Goal: Complete application form

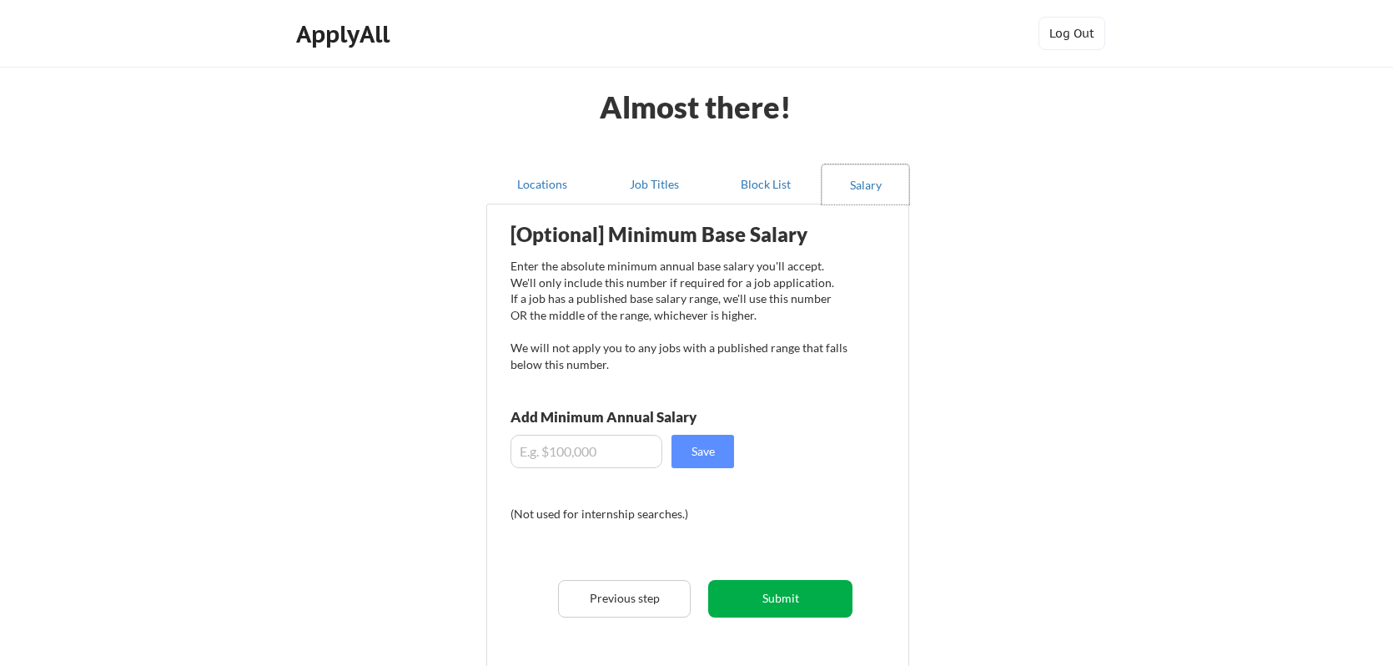
click at [768, 604] on button "Submit" at bounding box center [780, 599] width 144 height 38
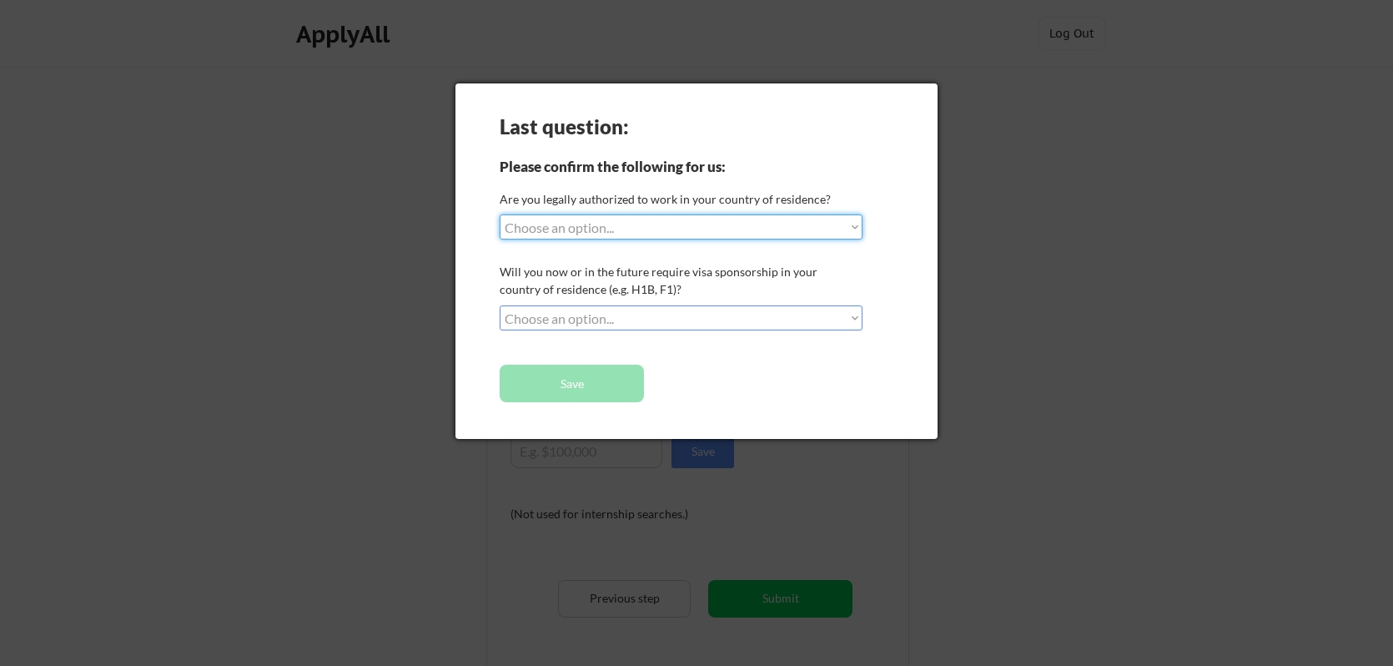
click at [579, 225] on select "Choose an option... Yes, I am a [DEMOGRAPHIC_DATA] Citizen Yes, I am a [DEMOGRA…" at bounding box center [681, 226] width 363 height 25
select select ""yes__i_am_a_us_green_card_holder""
click at [500, 214] on select "Choose an option... Yes, I am a US Citizen Yes, I am a Canadian Citizen Yes, I …" at bounding box center [681, 226] width 363 height 25
click at [596, 320] on select "Choose an option... No, I will not need sponsorship Yes, I will need sponsorship" at bounding box center [681, 317] width 363 height 25
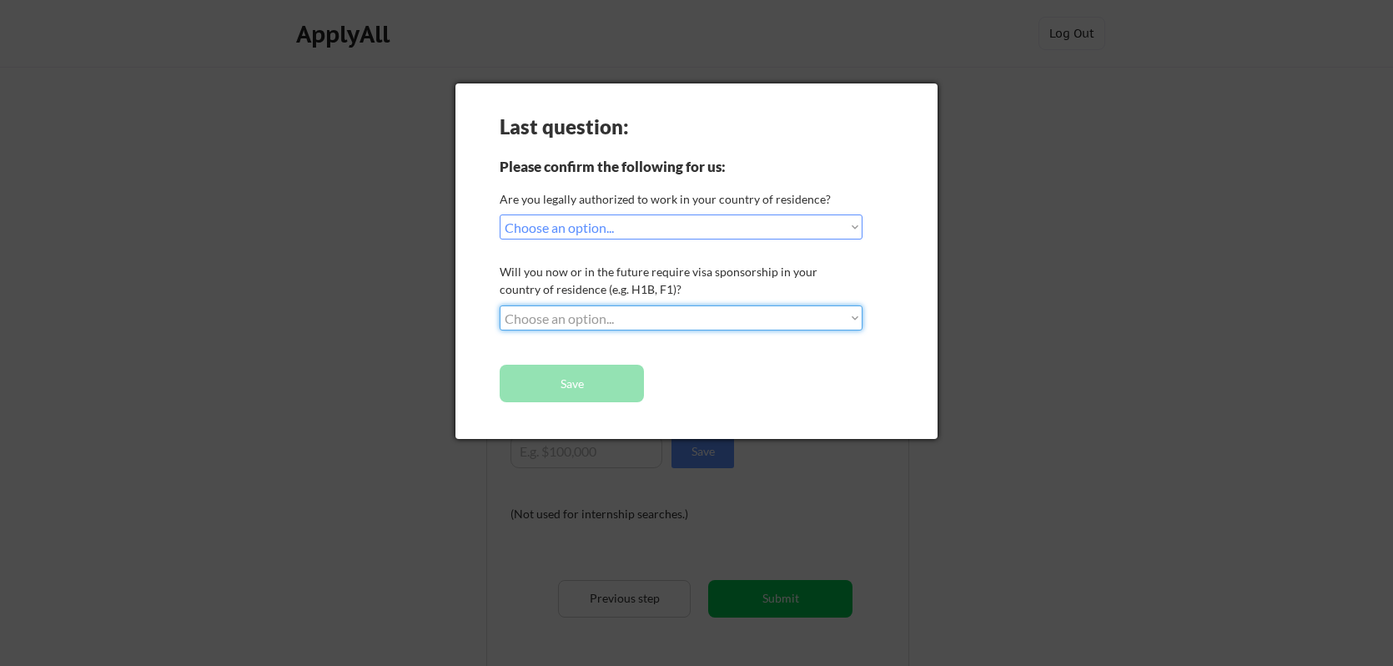
select select ""no__i_will_not_need_sponsorship""
click at [500, 305] on select "Choose an option... No, I will not need sponsorship Yes, I will need sponsorship" at bounding box center [681, 317] width 363 height 25
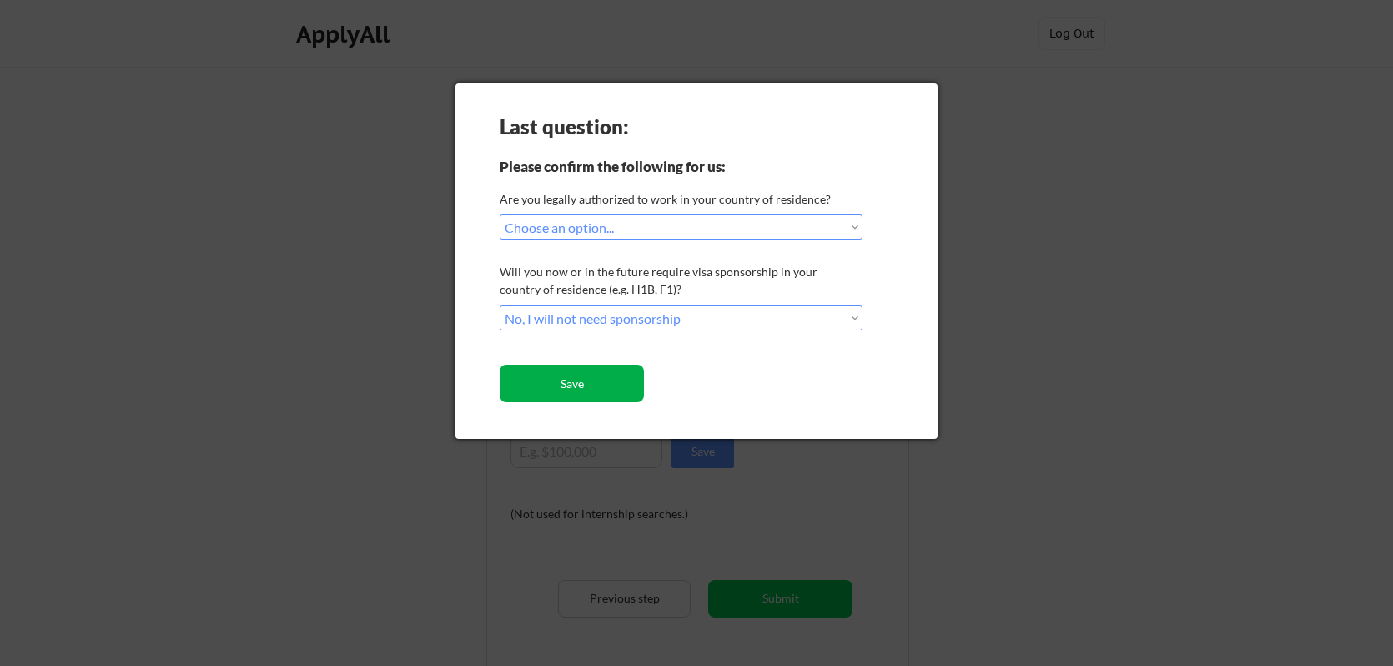
click at [608, 385] on button "Save" at bounding box center [572, 384] width 144 height 38
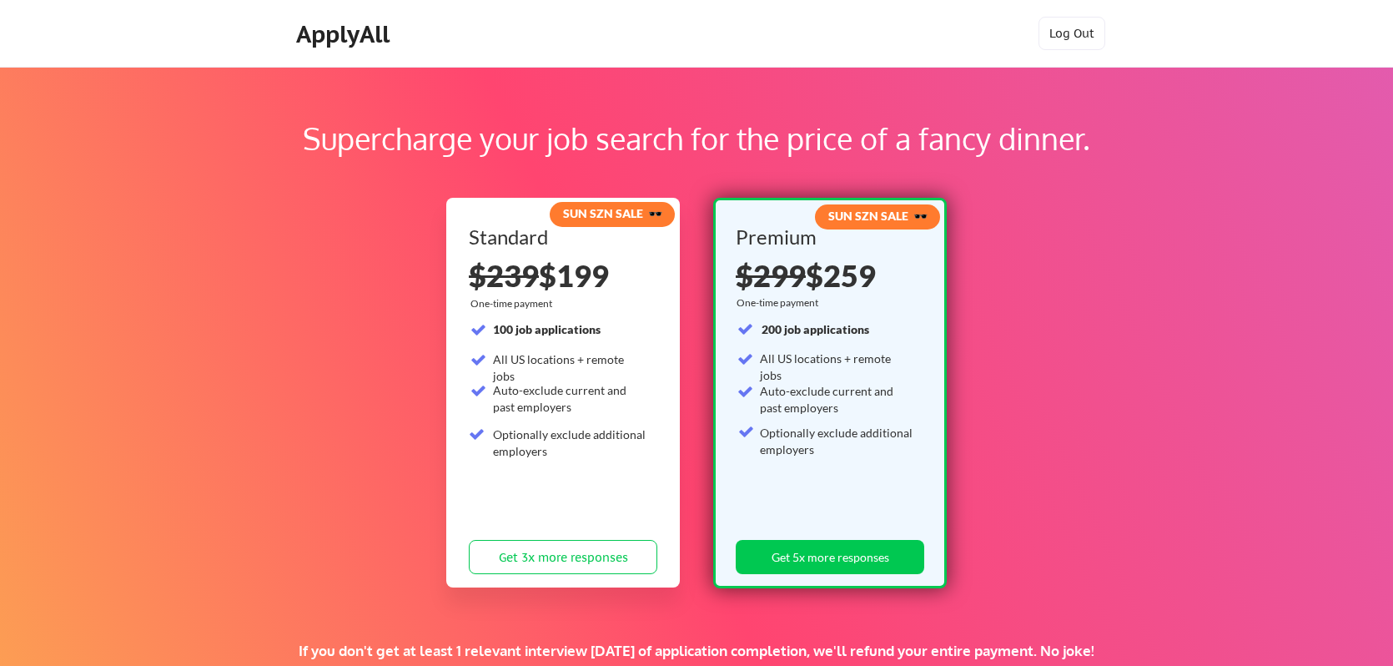
click at [1106, 294] on div "Supercharge your job search for the price of a fancy dinner. SUN SZN SALE 🕶️ St…" at bounding box center [696, 523] width 1393 height 912
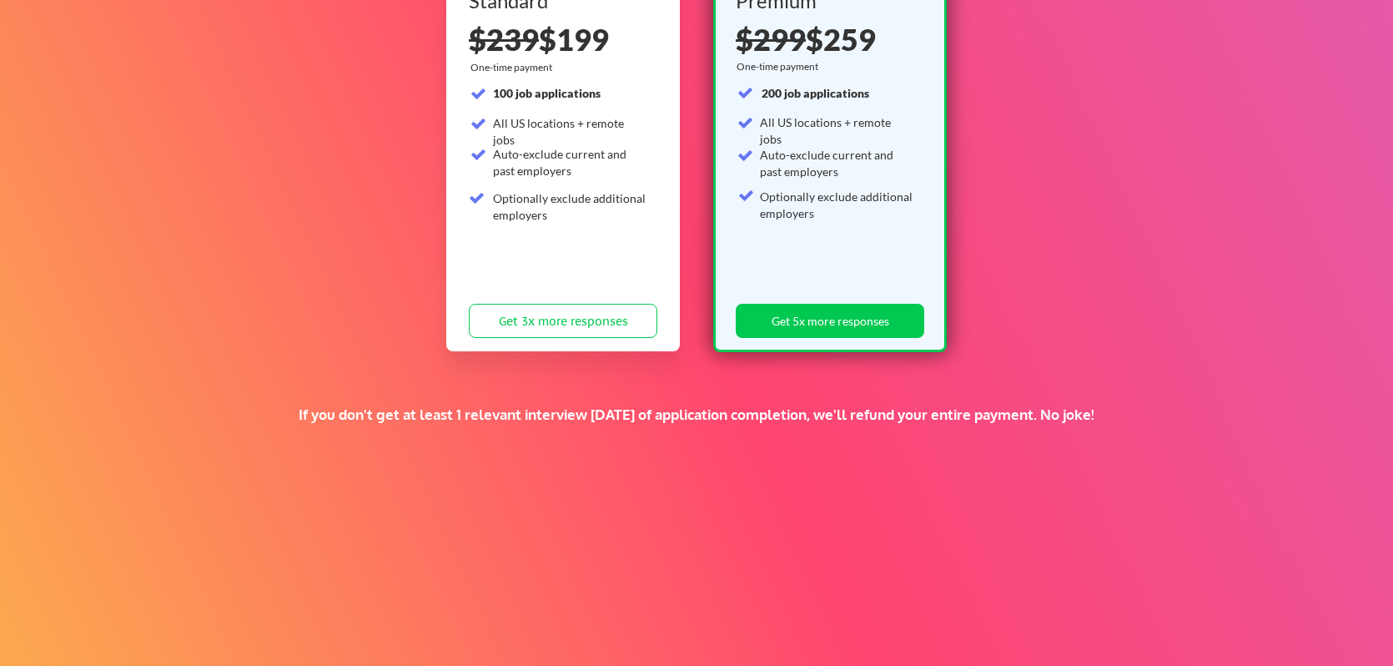
scroll to position [313, 0]
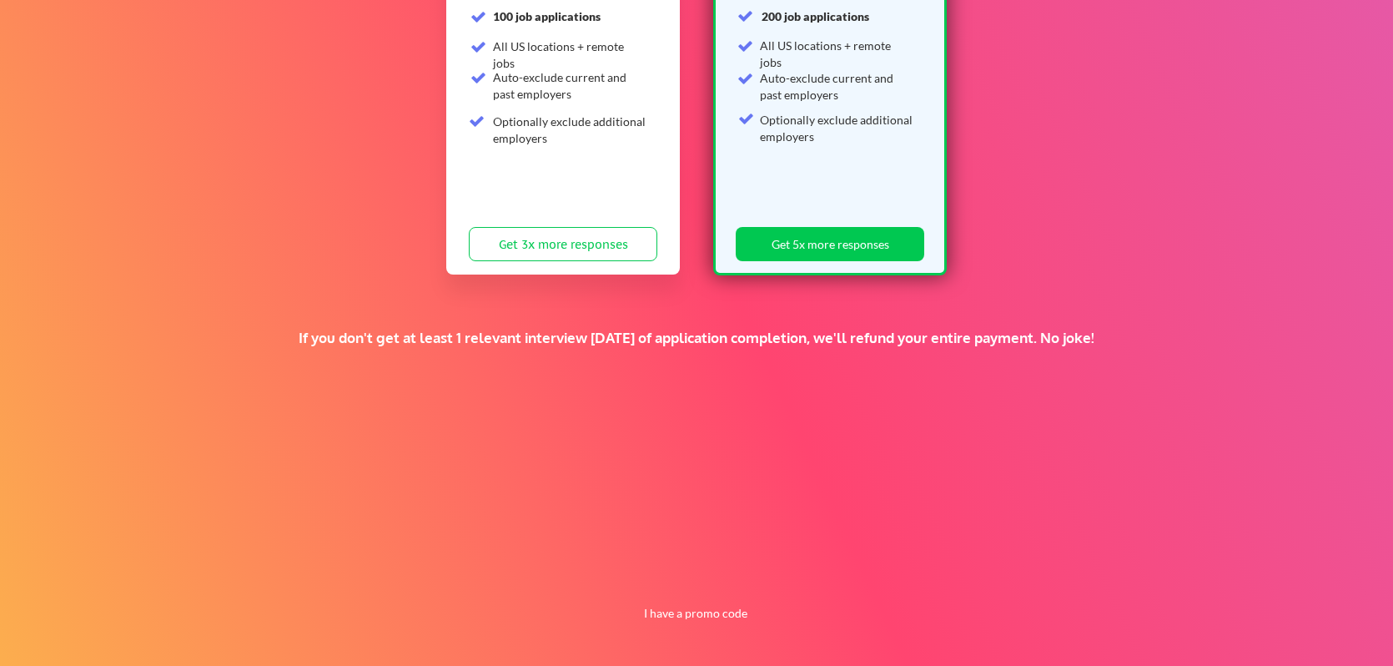
click at [597, 343] on div "If you don't get at least 1 relevant interview [DATE] of application completion…" at bounding box center [696, 338] width 814 height 18
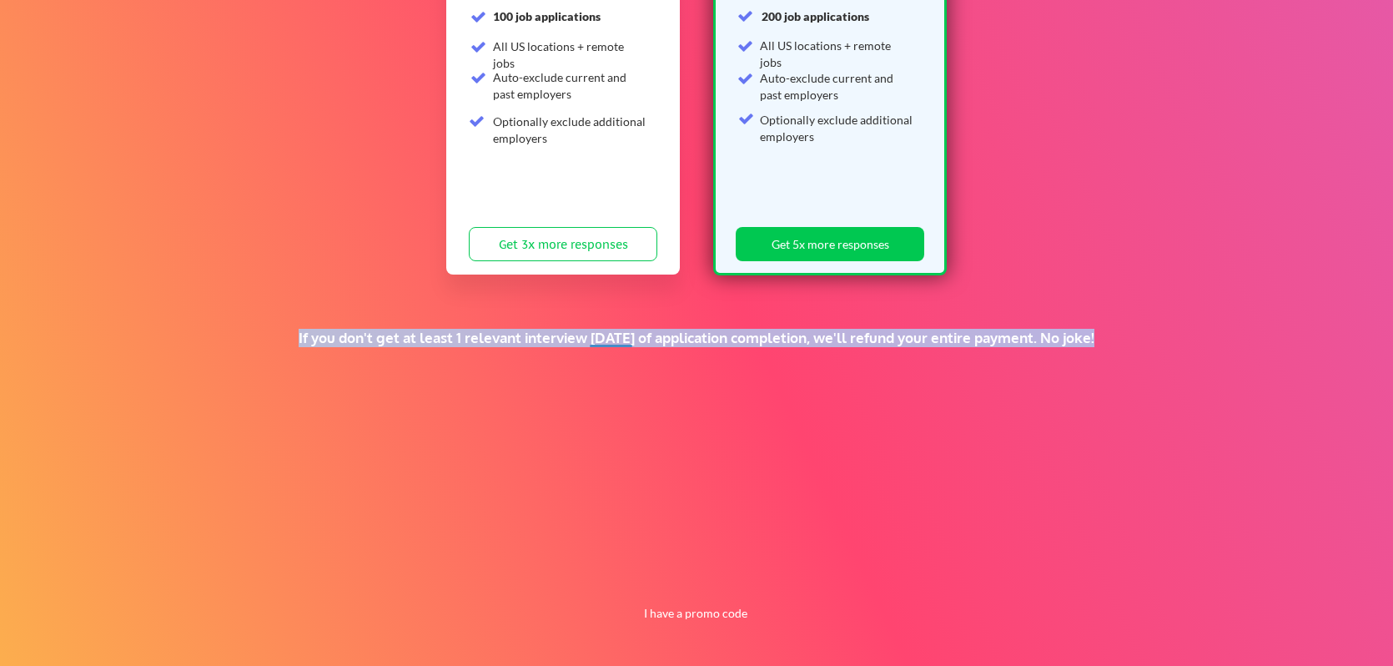
click at [597, 343] on div "If you don't get at least 1 relevant interview [DATE] of application completion…" at bounding box center [696, 338] width 814 height 18
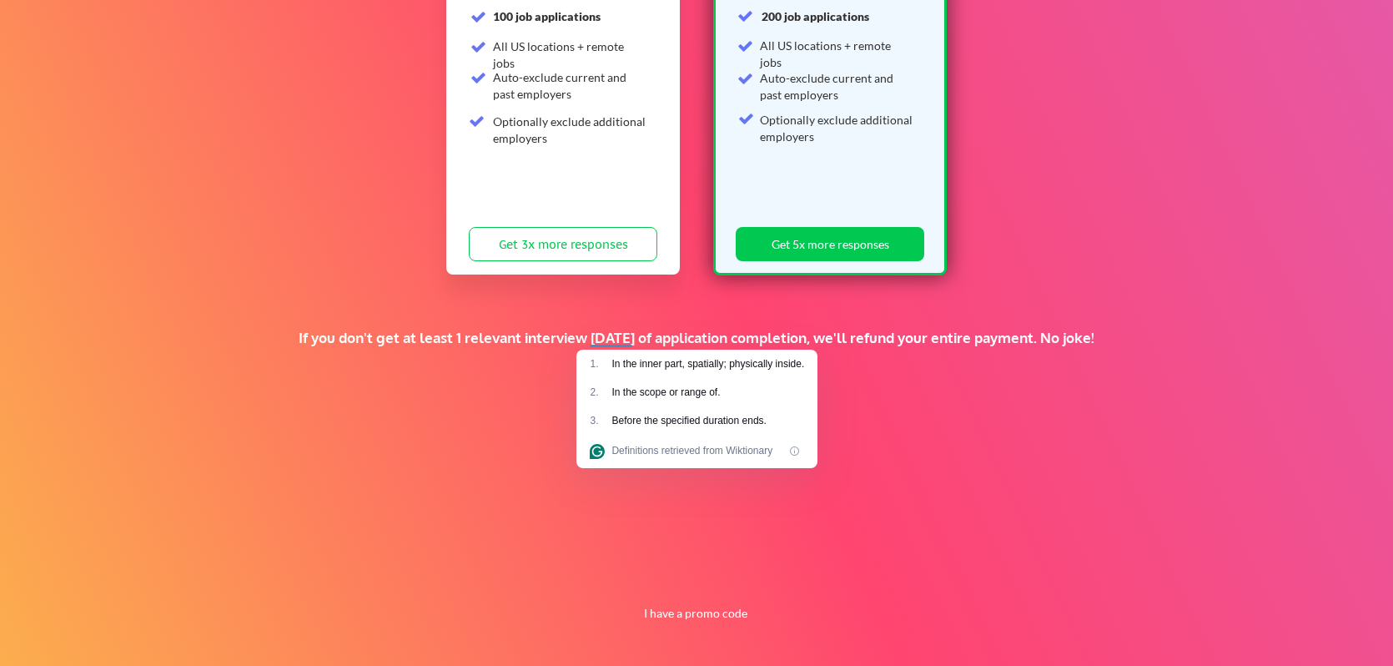
click at [552, 382] on div "If you don't get at least 1 relevant interview [DATE] of application completion…" at bounding box center [696, 360] width 814 height 62
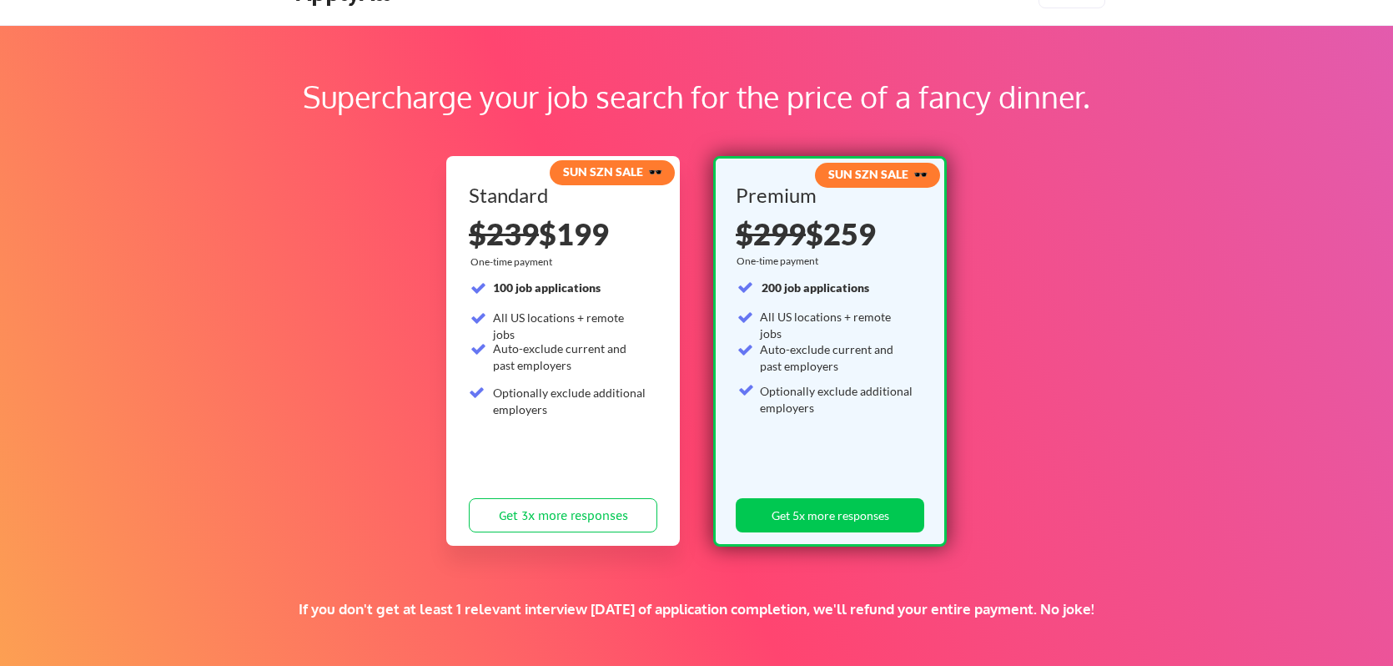
scroll to position [0, 0]
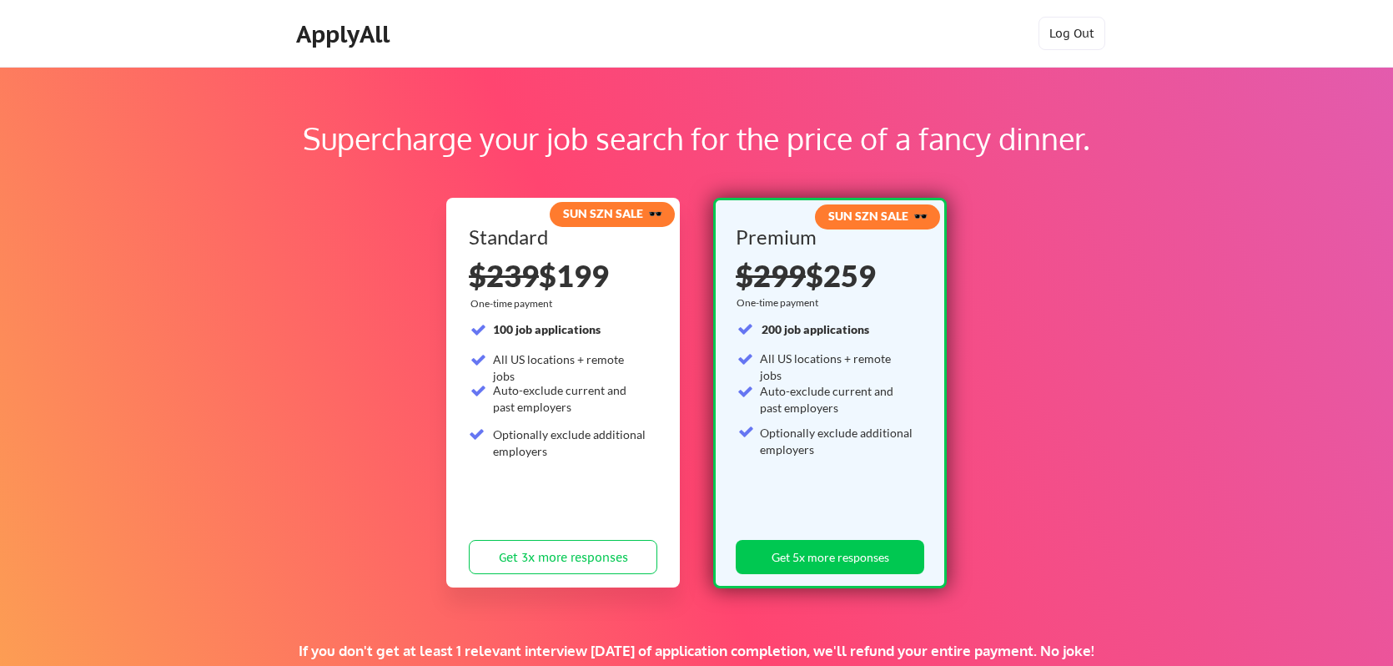
click at [528, 351] on div "All US locations + remote jobs" at bounding box center [570, 367] width 154 height 33
click at [524, 397] on div "Auto-exclude current and past employers" at bounding box center [570, 398] width 154 height 33
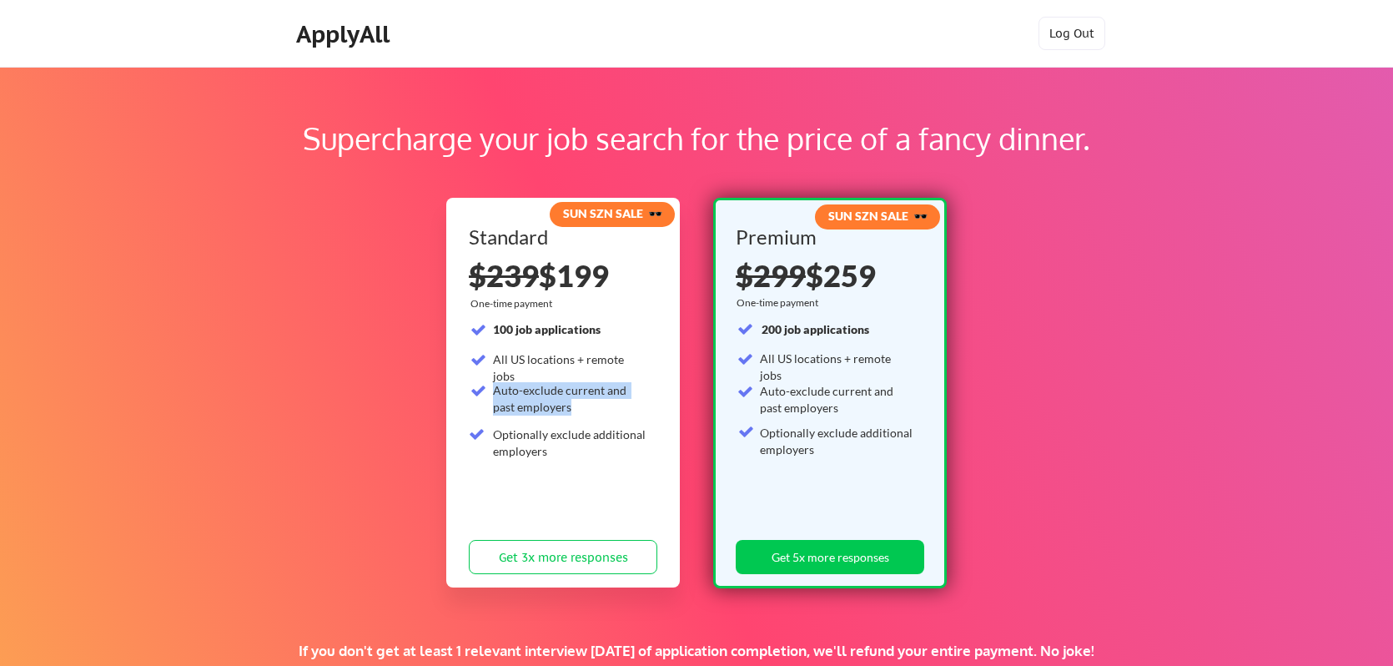
click at [524, 397] on div "Auto-exclude current and past employers" at bounding box center [570, 398] width 154 height 33
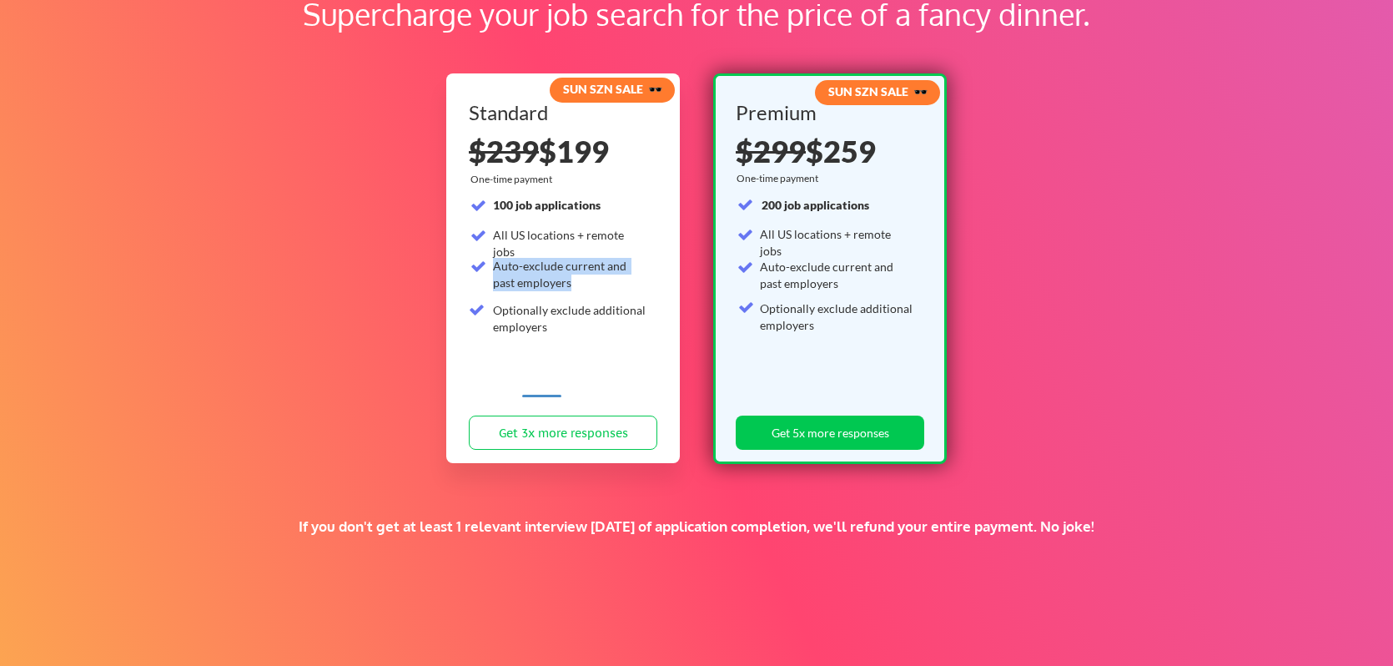
scroll to position [216, 0]
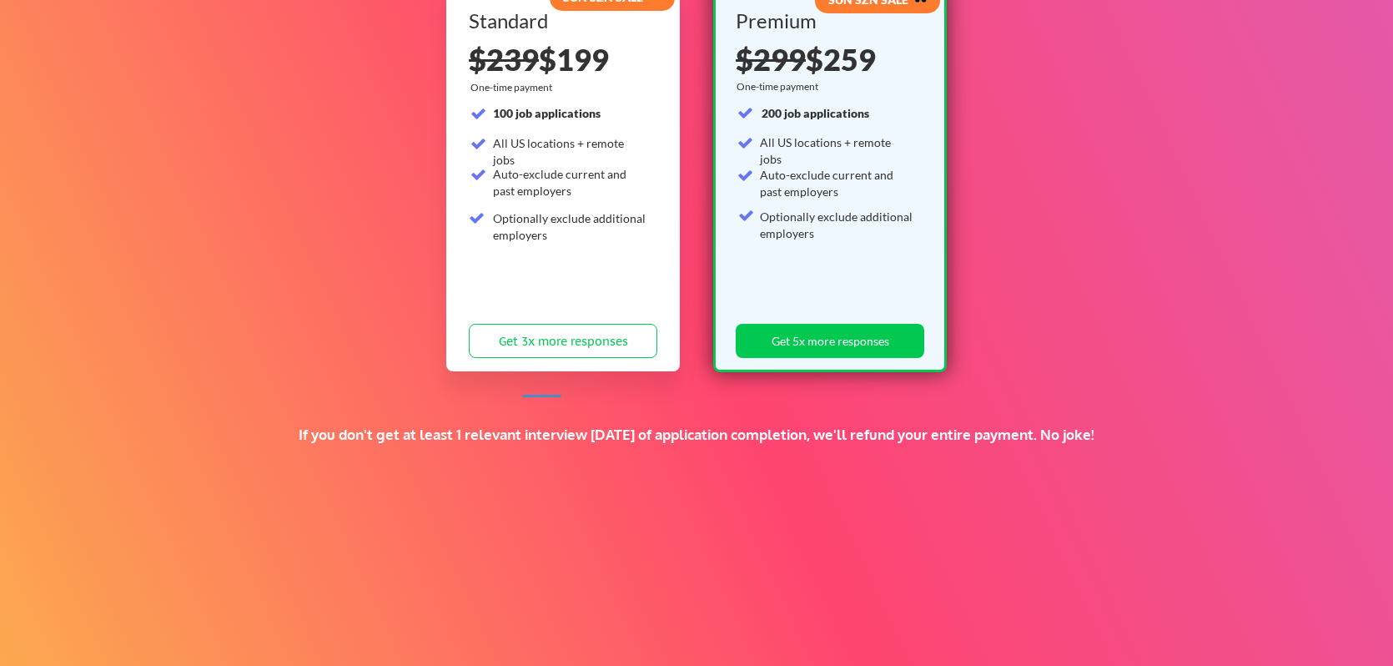
click at [536, 434] on div "If you don't get at least 1 relevant interview [DATE] of application completion…" at bounding box center [696, 434] width 814 height 18
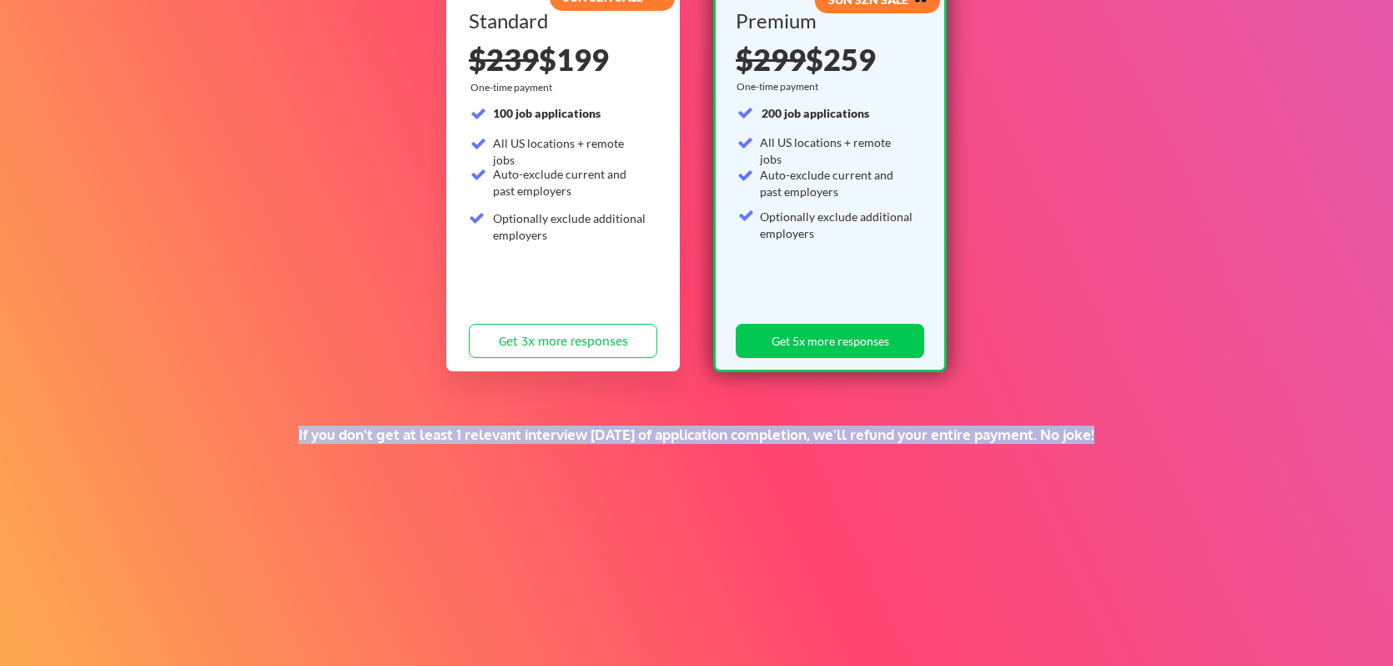
click at [536, 434] on div "If you don't get at least 1 relevant interview [DATE] of application completion…" at bounding box center [696, 434] width 814 height 18
